Goal: Communication & Community: Ask a question

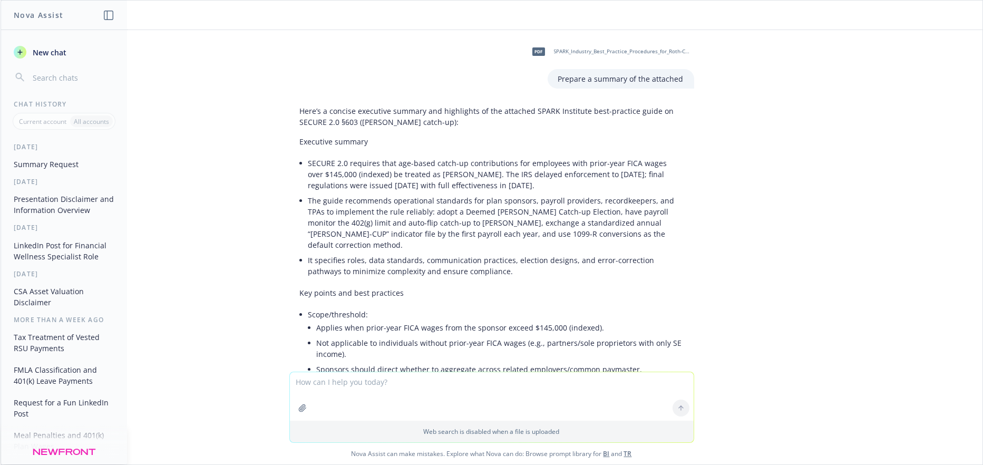
scroll to position [906, 0]
